Goal: Find specific page/section: Find specific page/section

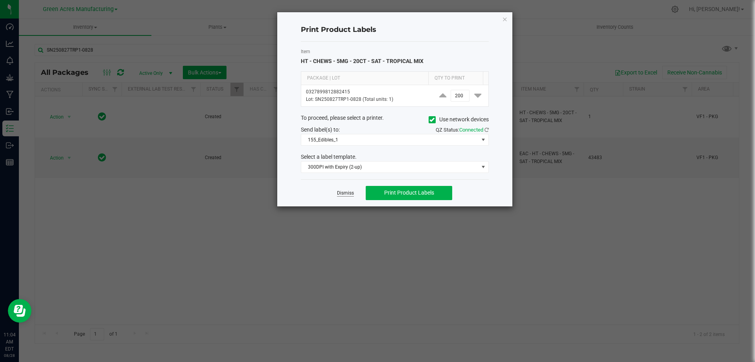
click at [344, 194] on link "Dismiss" at bounding box center [345, 193] width 17 height 7
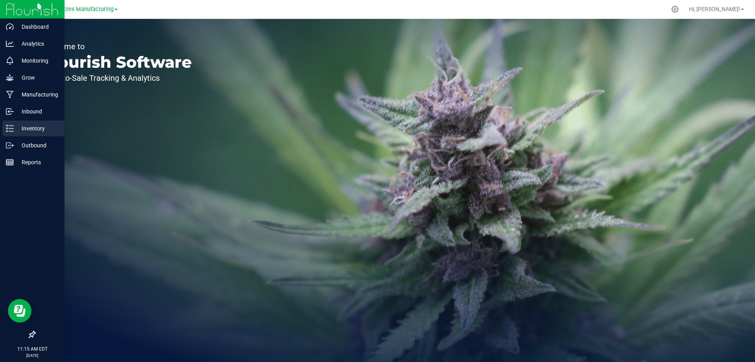
click at [17, 127] on p "Inventory" at bounding box center [37, 128] width 47 height 9
